Goal: Check status: Check status

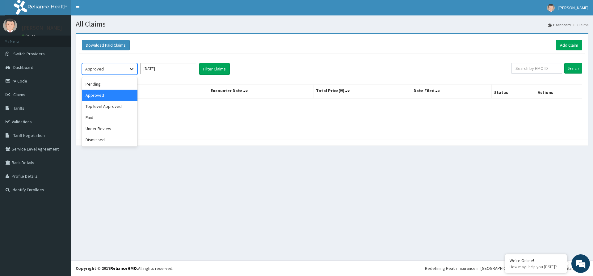
click at [133, 69] on icon at bounding box center [131, 69] width 6 height 6
click at [111, 105] on div "Top level Approved" at bounding box center [110, 106] width 56 height 11
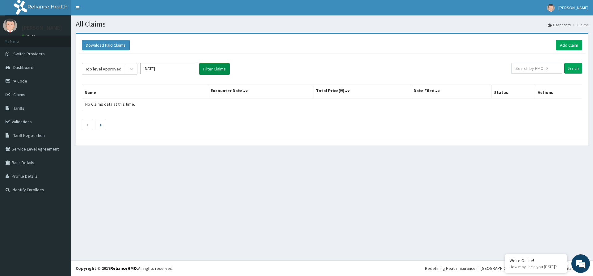
click at [215, 68] on button "Filter Claims" at bounding box center [214, 69] width 31 height 12
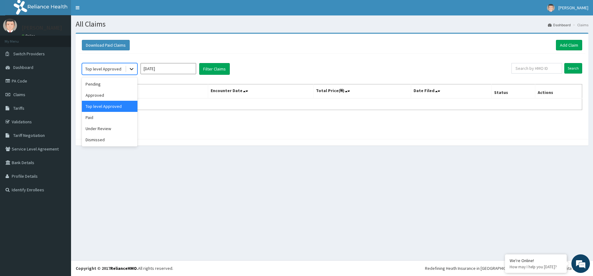
click at [131, 67] on icon at bounding box center [131, 69] width 6 height 6
click at [102, 93] on div "Approved" at bounding box center [110, 95] width 56 height 11
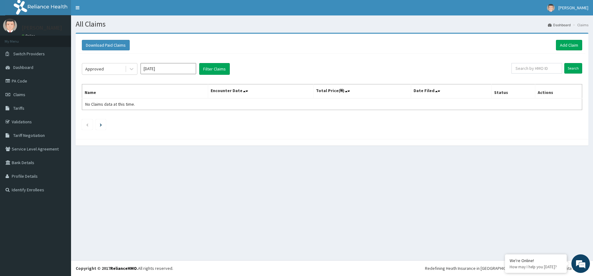
click at [220, 63] on div "Approved Oct 2025 Filter Claims Search Name Encounter Date Total Price(₦) Date …" at bounding box center [332, 95] width 506 height 82
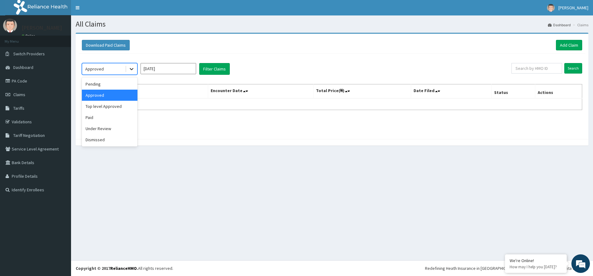
click at [130, 69] on icon at bounding box center [132, 69] width 4 height 2
click at [101, 128] on div "Under Review" at bounding box center [110, 128] width 56 height 11
click at [211, 69] on button "Filter Claims" at bounding box center [214, 69] width 31 height 12
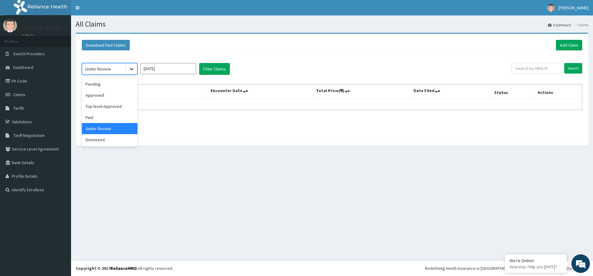
click at [133, 69] on icon at bounding box center [131, 69] width 6 height 6
click at [98, 118] on div "Paid" at bounding box center [110, 117] width 56 height 11
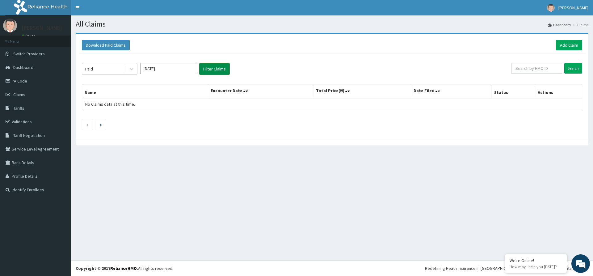
click at [217, 68] on button "Filter Claims" at bounding box center [214, 69] width 31 height 12
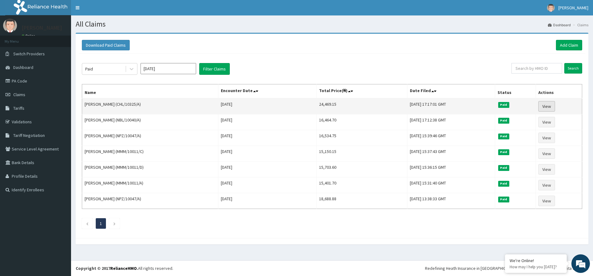
click at [555, 108] on link "View" at bounding box center [546, 106] width 17 height 10
click at [553, 105] on link "View" at bounding box center [546, 106] width 17 height 10
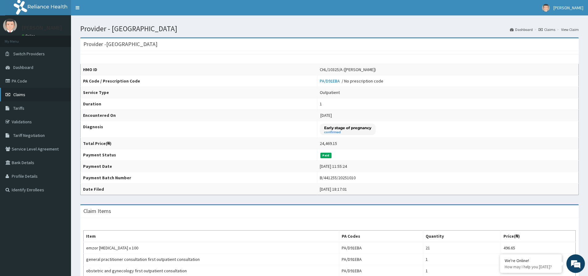
click at [23, 94] on span "Claims" at bounding box center [19, 95] width 12 height 6
click at [21, 95] on span "Claims" at bounding box center [19, 95] width 12 height 6
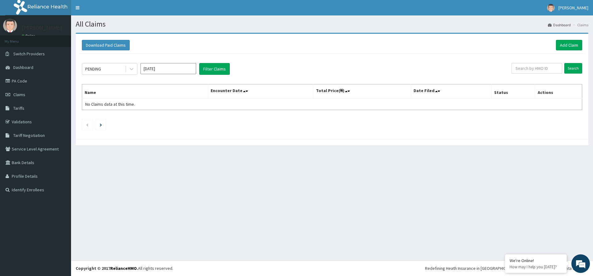
click at [134, 68] on icon at bounding box center [131, 69] width 6 height 6
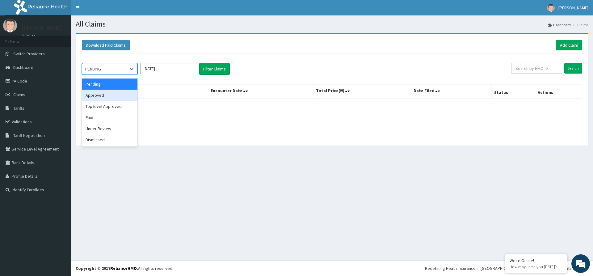
click at [108, 95] on div "Approved" at bounding box center [110, 95] width 56 height 11
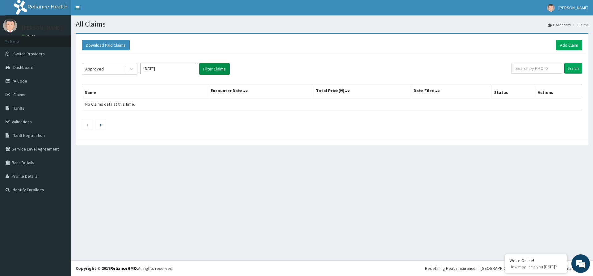
click at [214, 69] on button "Filter Claims" at bounding box center [214, 69] width 31 height 12
